Goal: Task Accomplishment & Management: Use online tool/utility

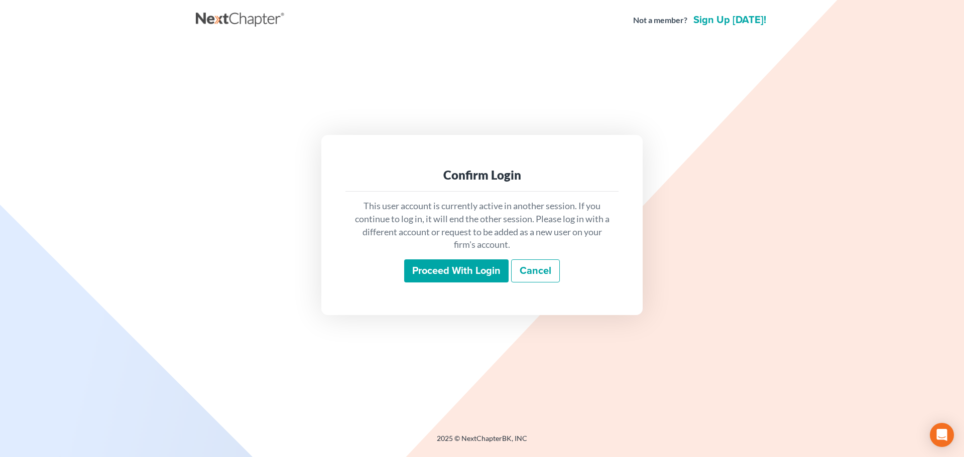
click at [456, 274] on input "Proceed with login" at bounding box center [456, 271] width 104 height 23
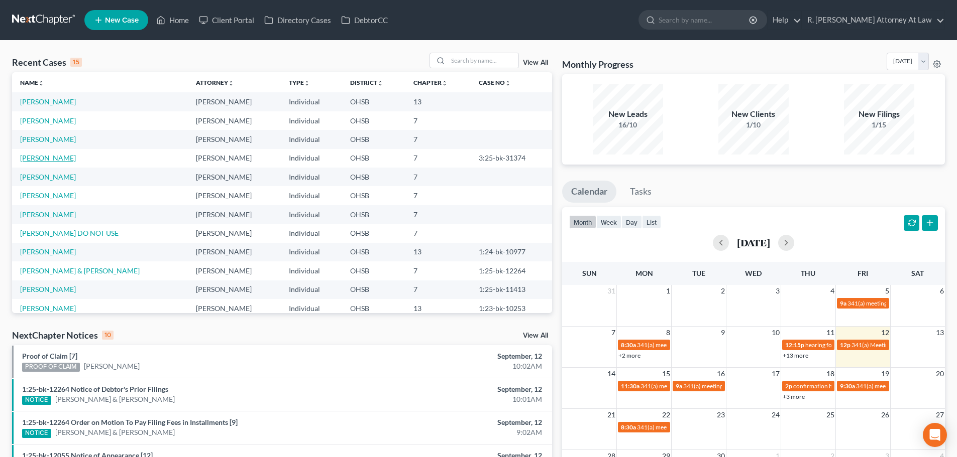
click at [56, 156] on link "[PERSON_NAME]" at bounding box center [48, 158] width 56 height 9
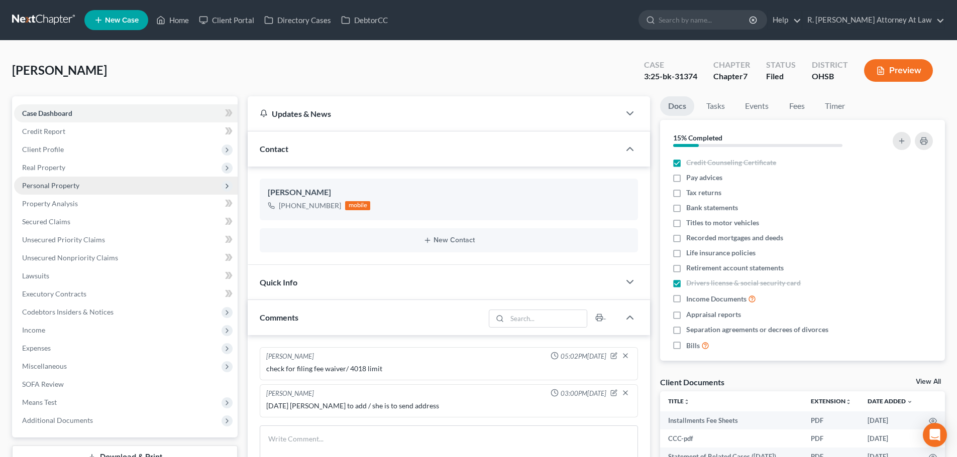
click at [41, 188] on span "Personal Property" at bounding box center [50, 185] width 57 height 9
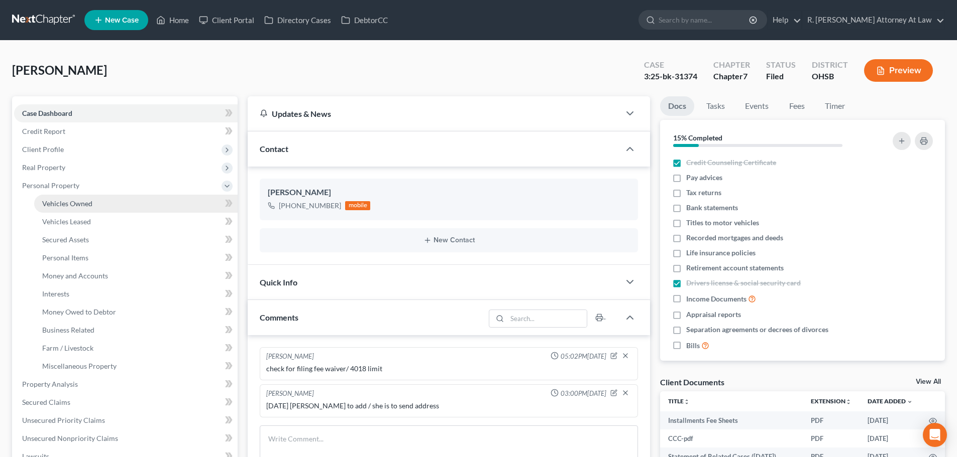
click at [57, 203] on span "Vehicles Owned" at bounding box center [67, 203] width 50 height 9
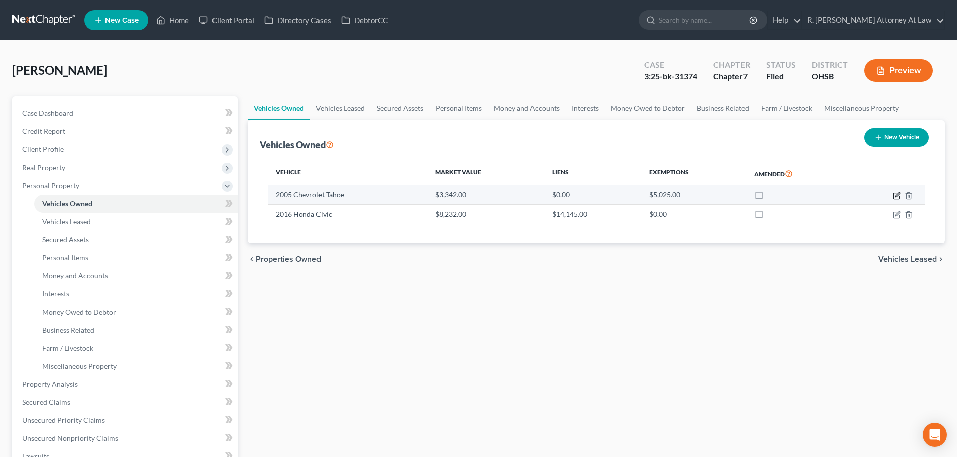
click at [895, 195] on icon "button" at bounding box center [896, 196] width 8 height 8
select select "0"
select select "21"
select select "2"
select select "0"
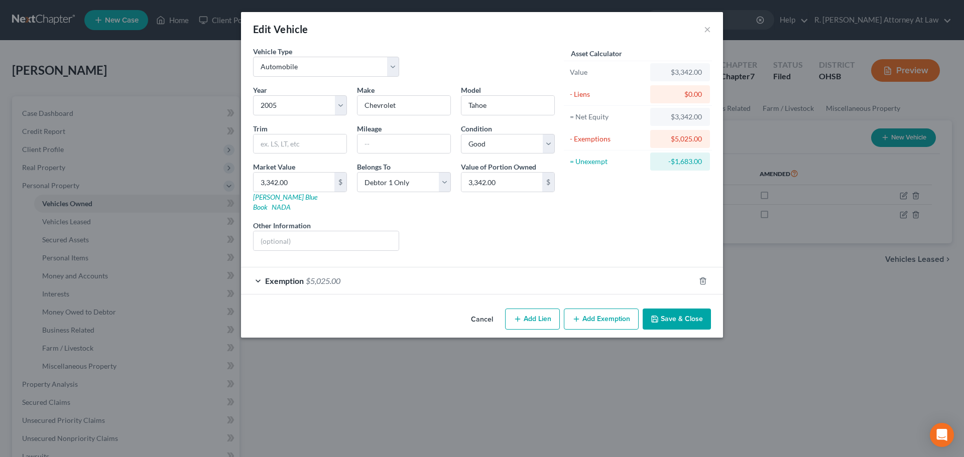
click at [435, 221] on div "Liens Select" at bounding box center [482, 235] width 156 height 31
click at [372, 377] on div "Edit Vehicle × Vehicle Type Select Automobile Truck Trailer Watercraft Aircraft…" at bounding box center [482, 228] width 964 height 457
click at [707, 31] on button "×" at bounding box center [707, 29] width 7 height 12
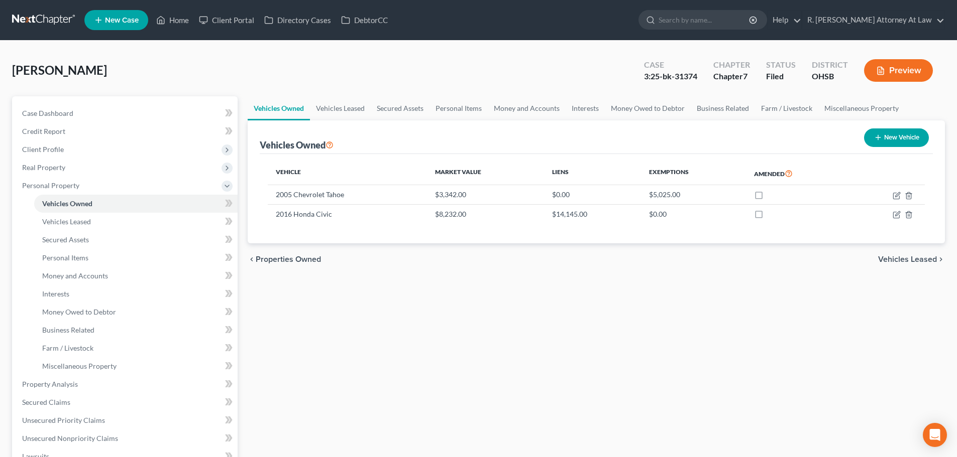
click at [374, 409] on div "Vehicles Owned Vehicles Leased Secured Assets Personal Items Money and Accounts…" at bounding box center [596, 386] width 707 height 580
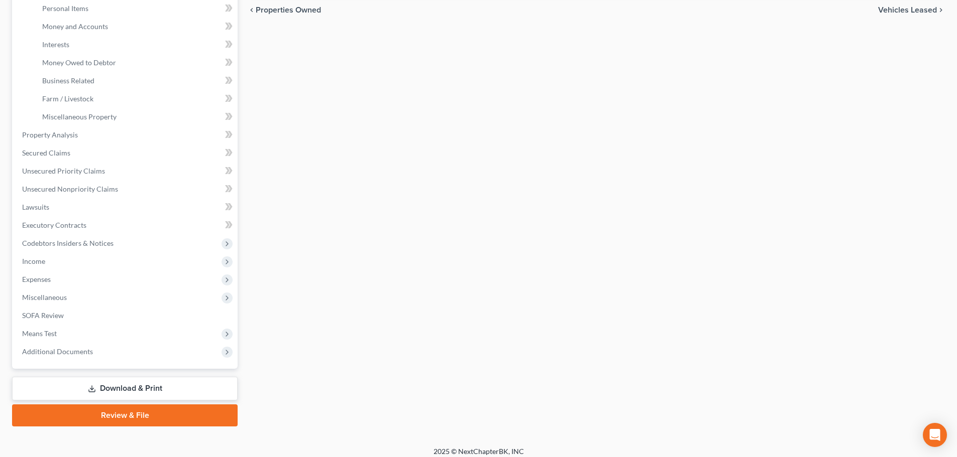
scroll to position [251, 0]
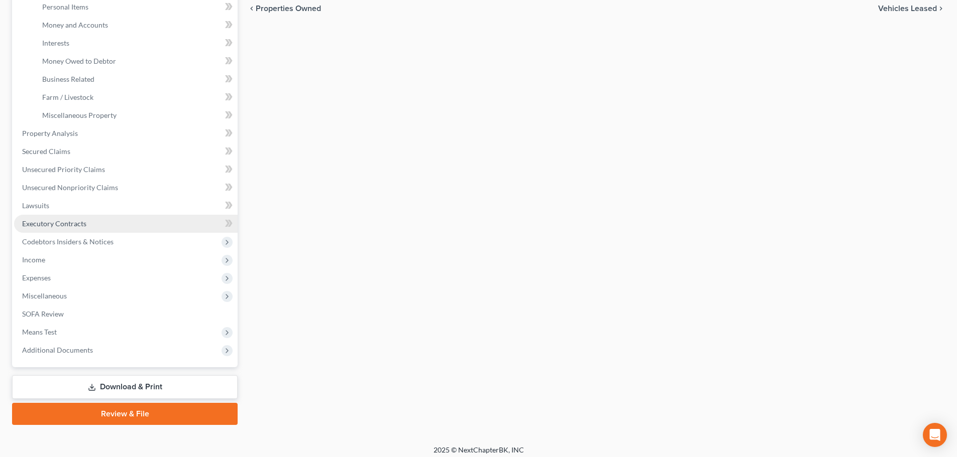
click at [31, 219] on span "Executory Contracts" at bounding box center [54, 223] width 64 height 9
